Goal: Information Seeking & Learning: Learn about a topic

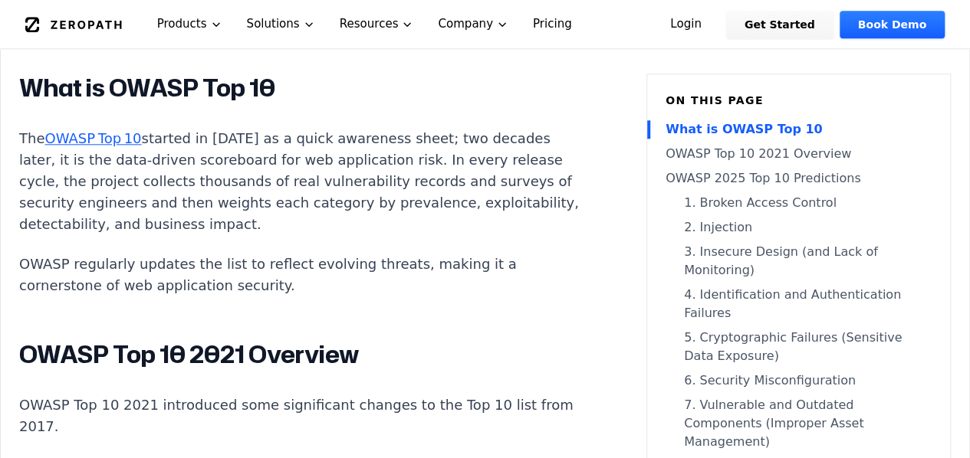
scroll to position [748, 0]
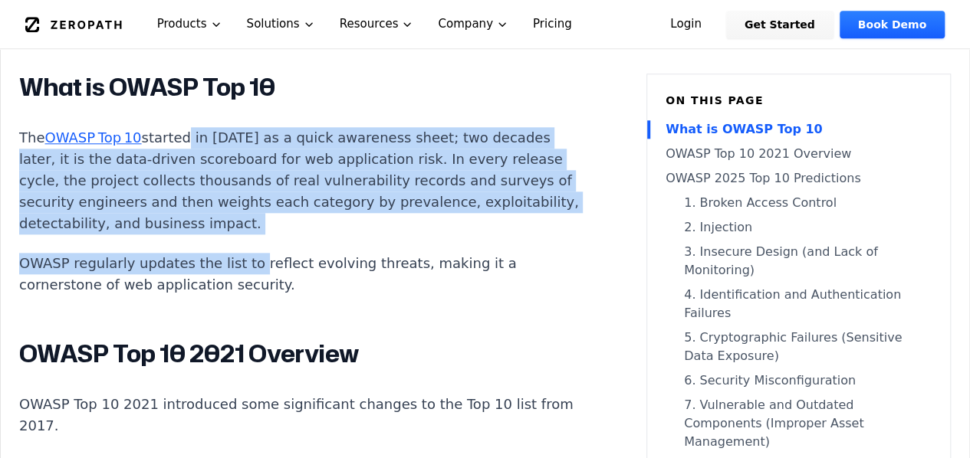
drag, startPoint x: 173, startPoint y: 94, endPoint x: 241, endPoint y: 217, distance: 140.0
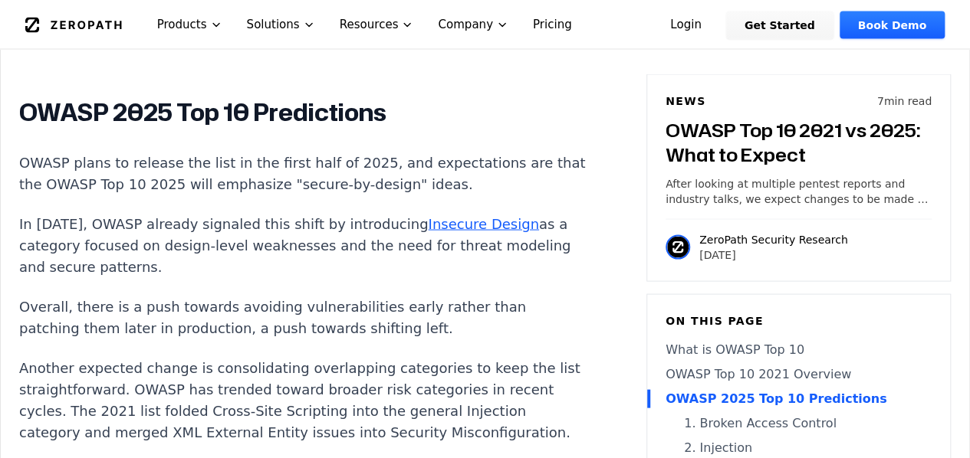
scroll to position [1453, 0]
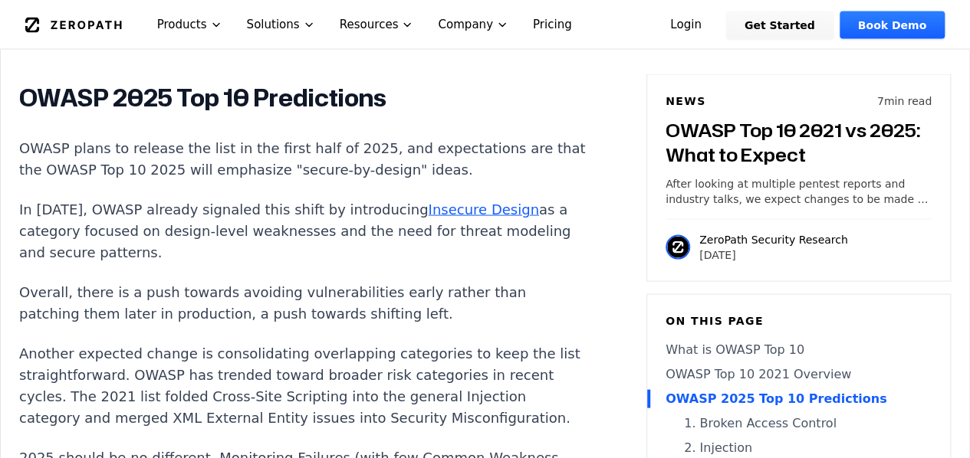
drag, startPoint x: 64, startPoint y: 140, endPoint x: 141, endPoint y: 232, distance: 120.8
click at [141, 232] on p "In 2021, OWASP already signaled this shift by introducing Insecure Design as a …" at bounding box center [304, 231] width 570 height 64
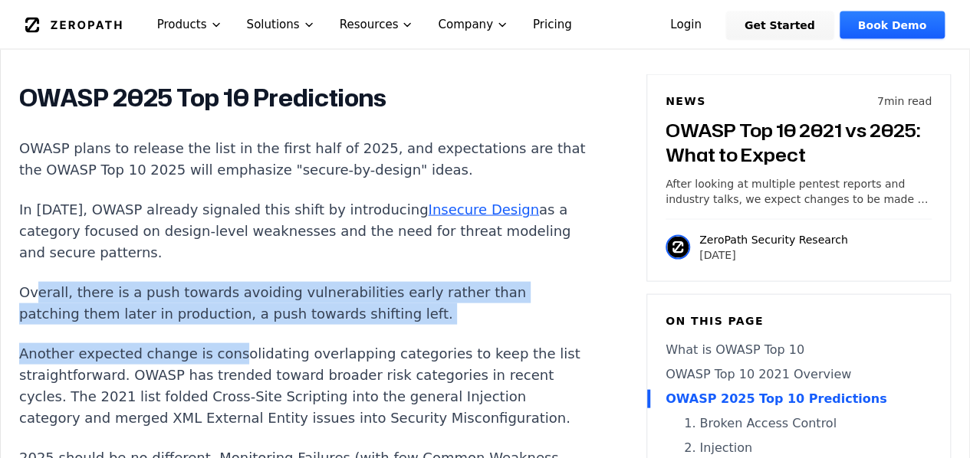
drag, startPoint x: 36, startPoint y: 261, endPoint x: 219, endPoint y: 323, distance: 193.4
click at [219, 343] on p "Another expected change is consolidating overlapping categories to keep the lis…" at bounding box center [304, 386] width 570 height 86
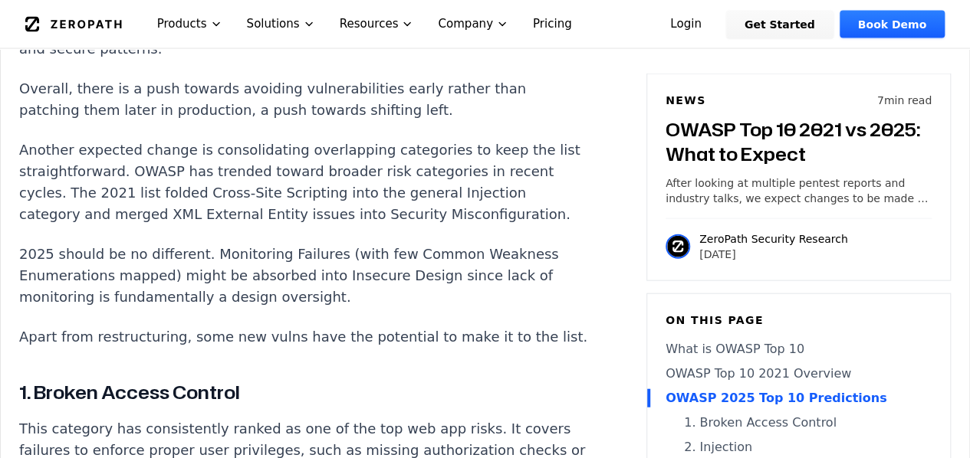
scroll to position [1658, 0]
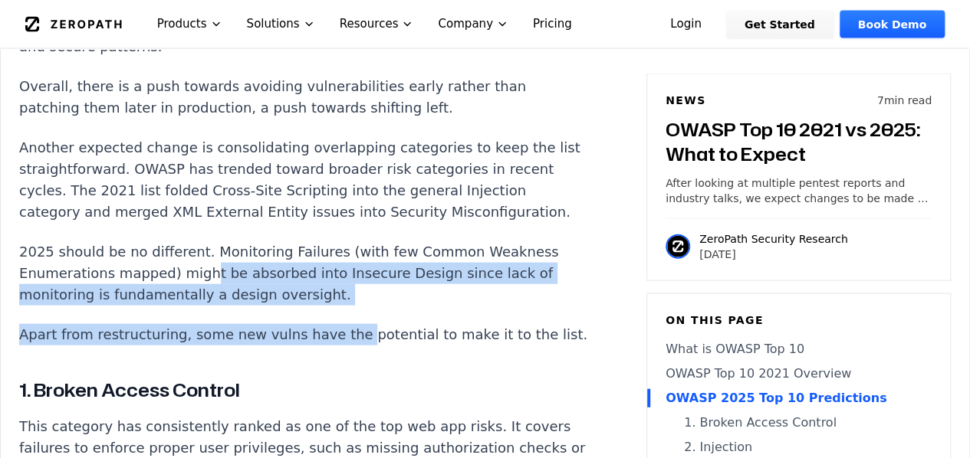
drag, startPoint x: 193, startPoint y: 271, endPoint x: 331, endPoint y: 304, distance: 141.9
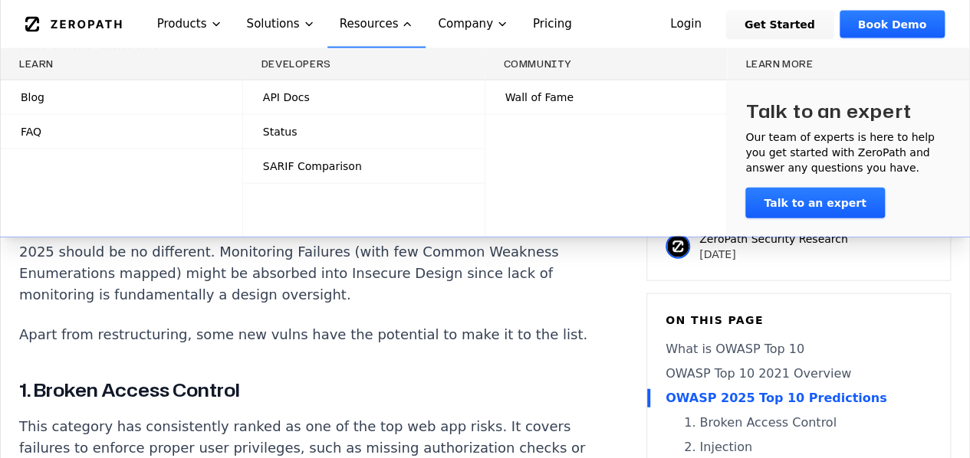
click at [363, 171] on link "SARIF Comparison" at bounding box center [363, 166] width 241 height 34
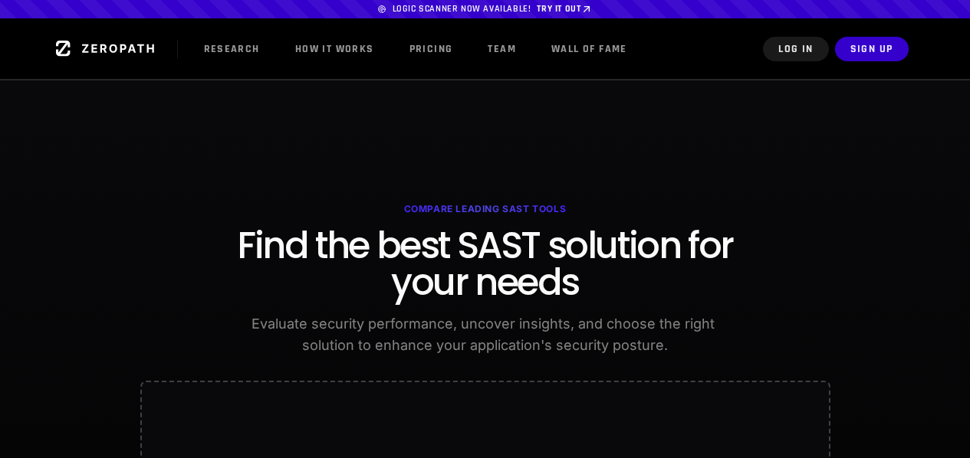
scroll to position [269, 0]
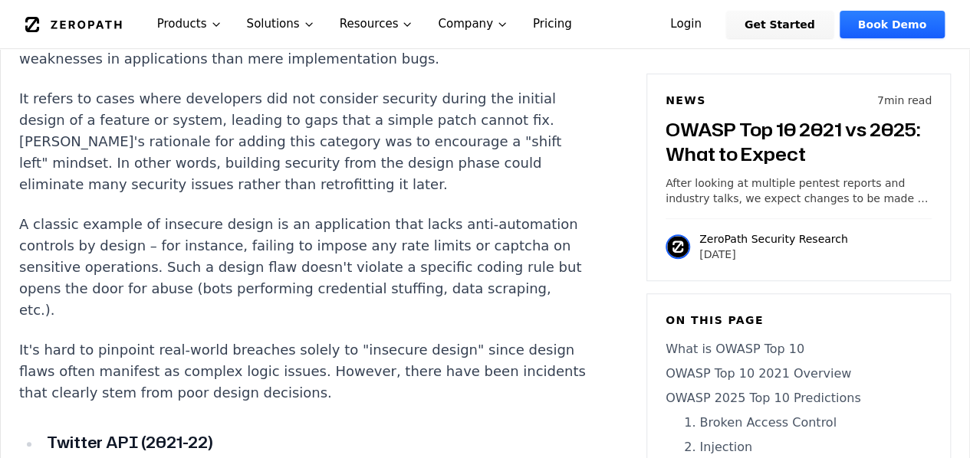
scroll to position [3205, 0]
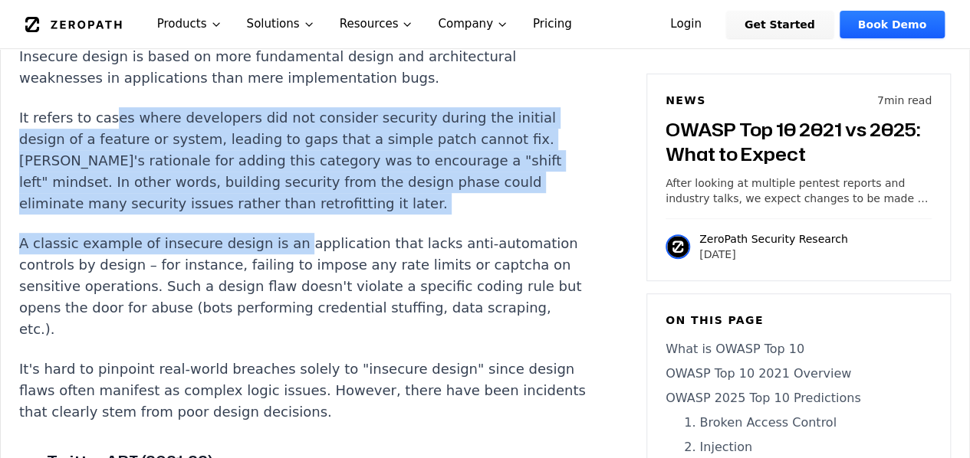
drag, startPoint x: 107, startPoint y: 163, endPoint x: 275, endPoint y: 278, distance: 203.5
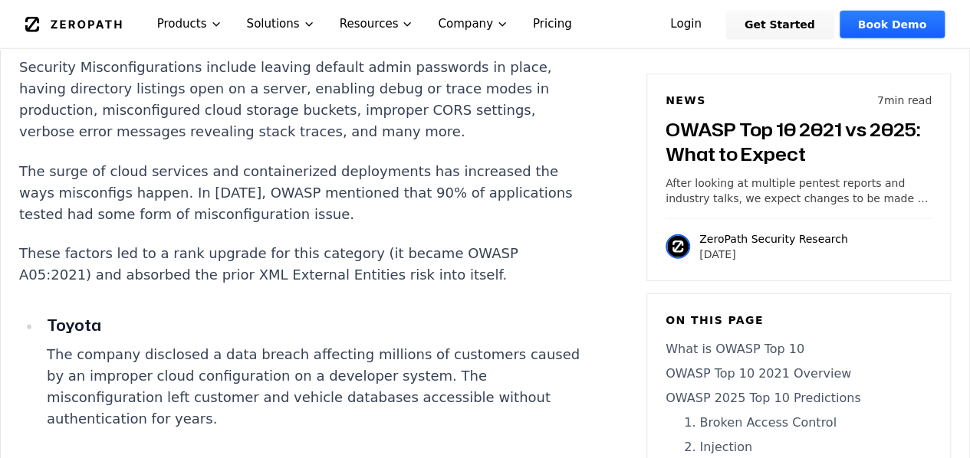
scroll to position [5004, 0]
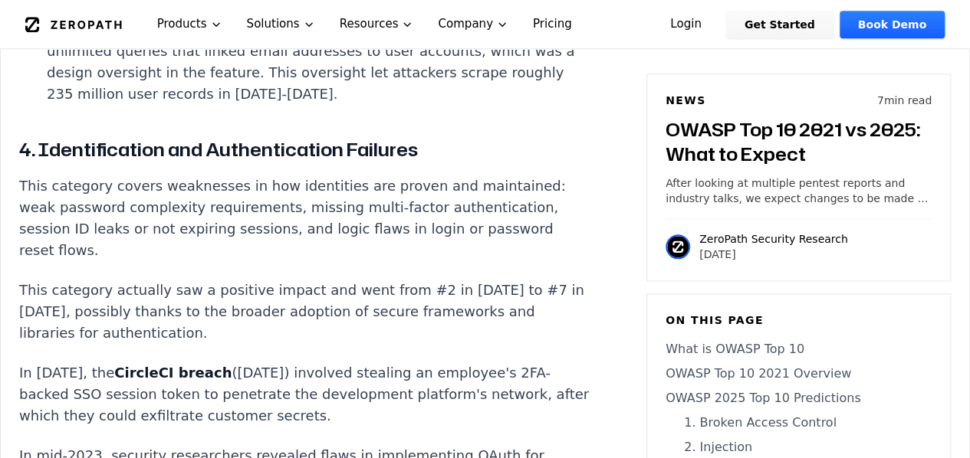
click at [275, 261] on p "This category covers weaknesses in how identities are proven and maintained: we…" at bounding box center [304, 219] width 570 height 86
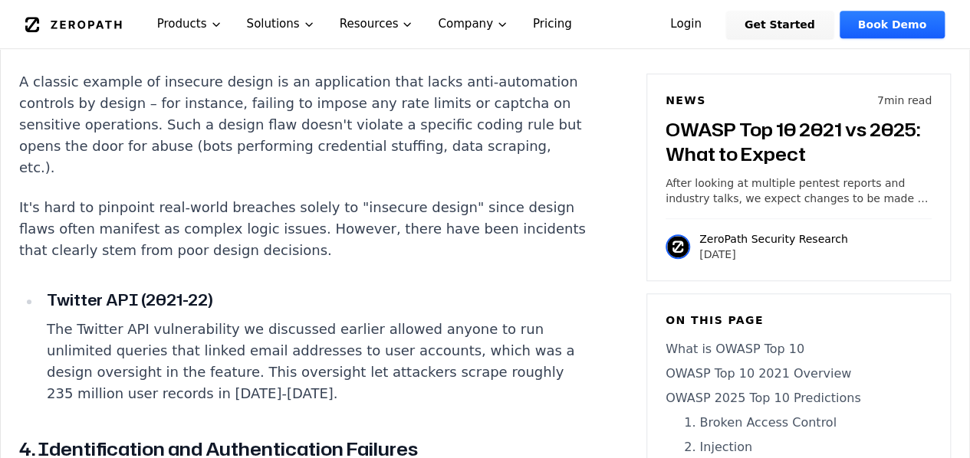
scroll to position [3369, 0]
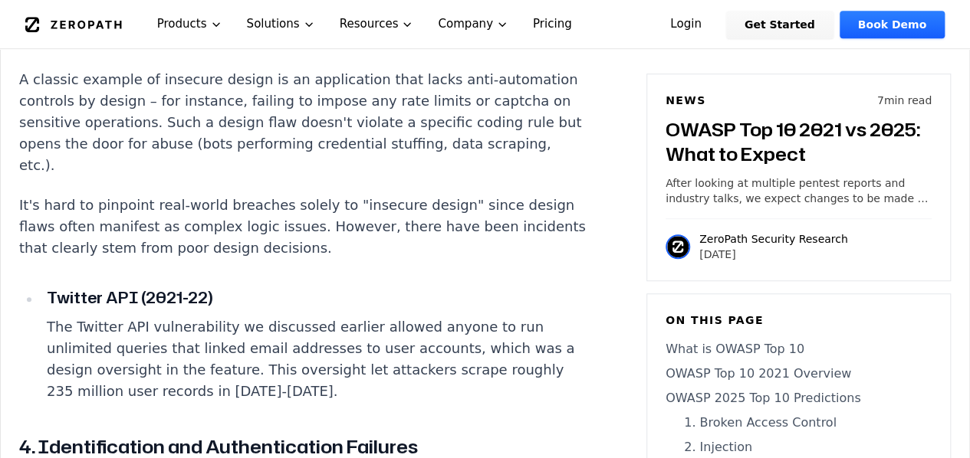
click at [239, 176] on p "A classic example of insecure design is an application that lacks anti-automati…" at bounding box center [304, 122] width 570 height 107
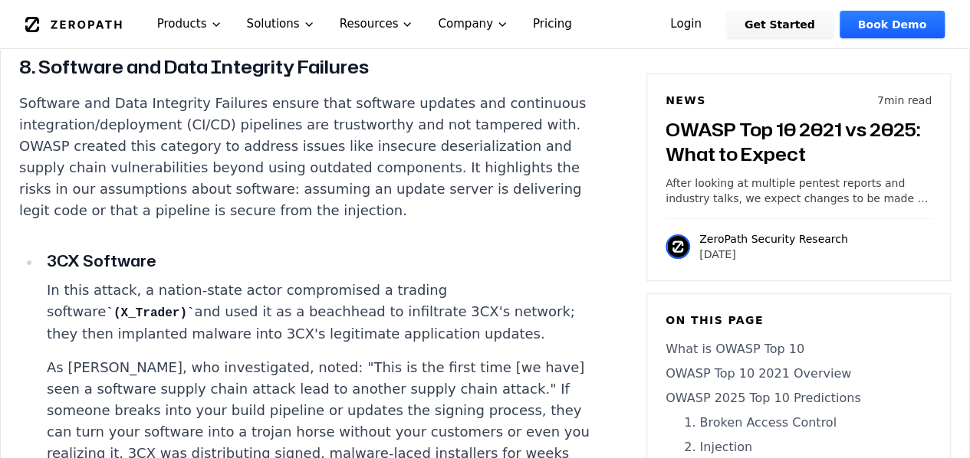
scroll to position [6707, 0]
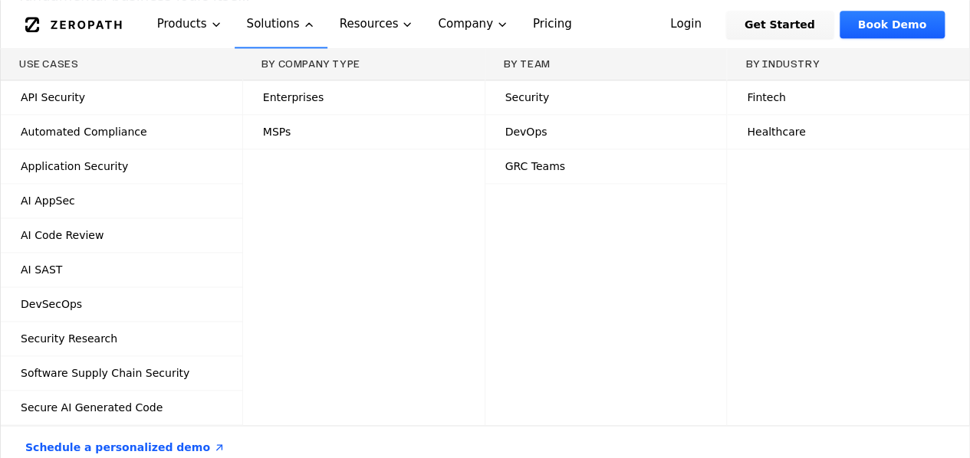
click at [302, 13] on button "Solutions" at bounding box center [281, 24] width 93 height 48
